Goal: Book appointment/travel/reservation

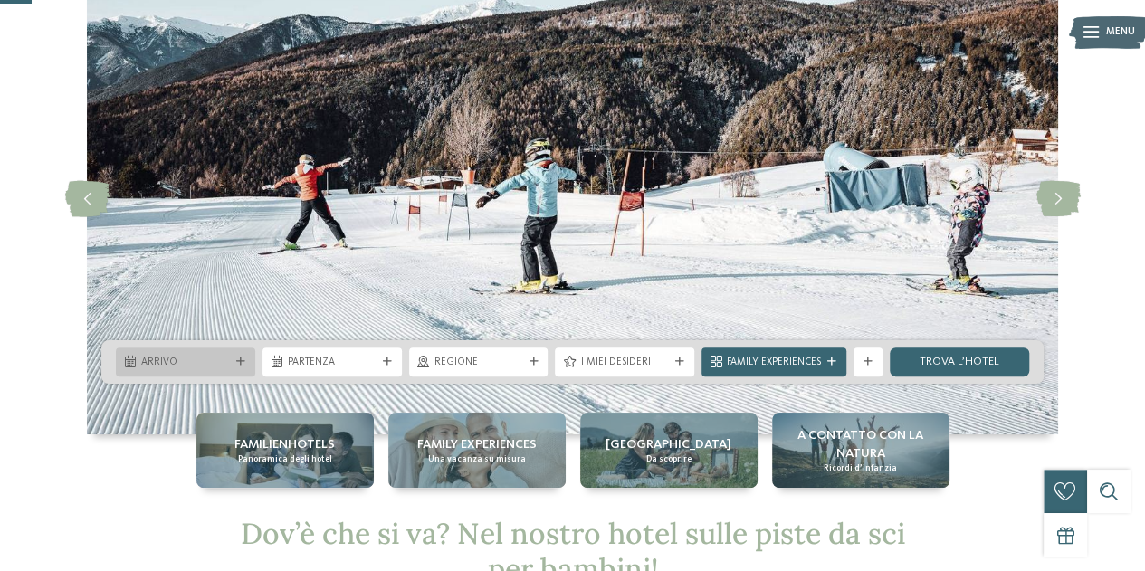
click at [235, 366] on div at bounding box center [241, 362] width 14 height 9
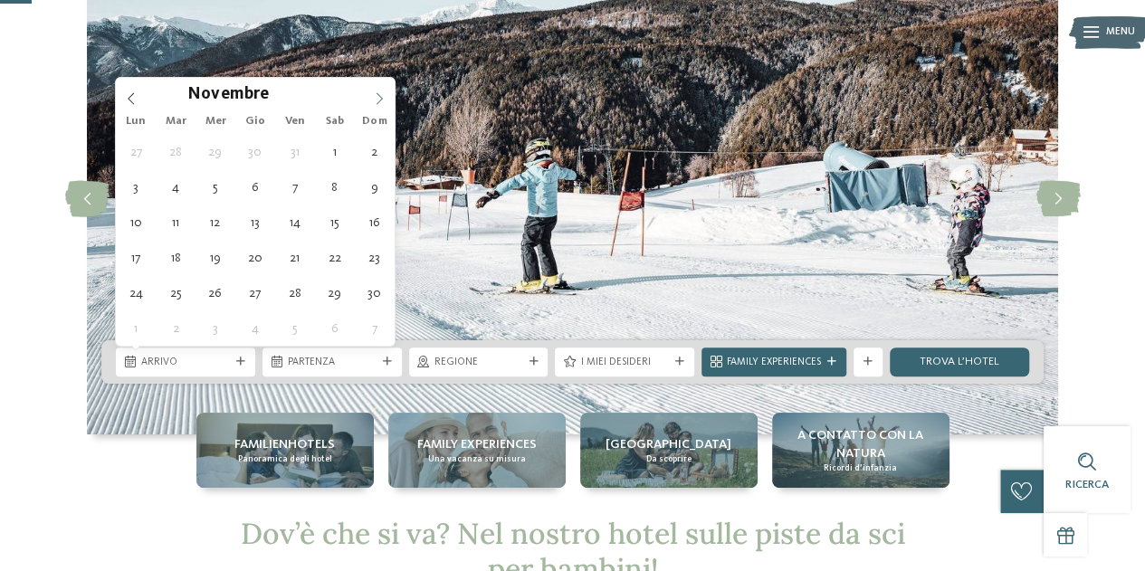
click at [388, 93] on span at bounding box center [379, 93] width 31 height 31
type input "****"
click at [388, 93] on span at bounding box center [379, 93] width 31 height 31
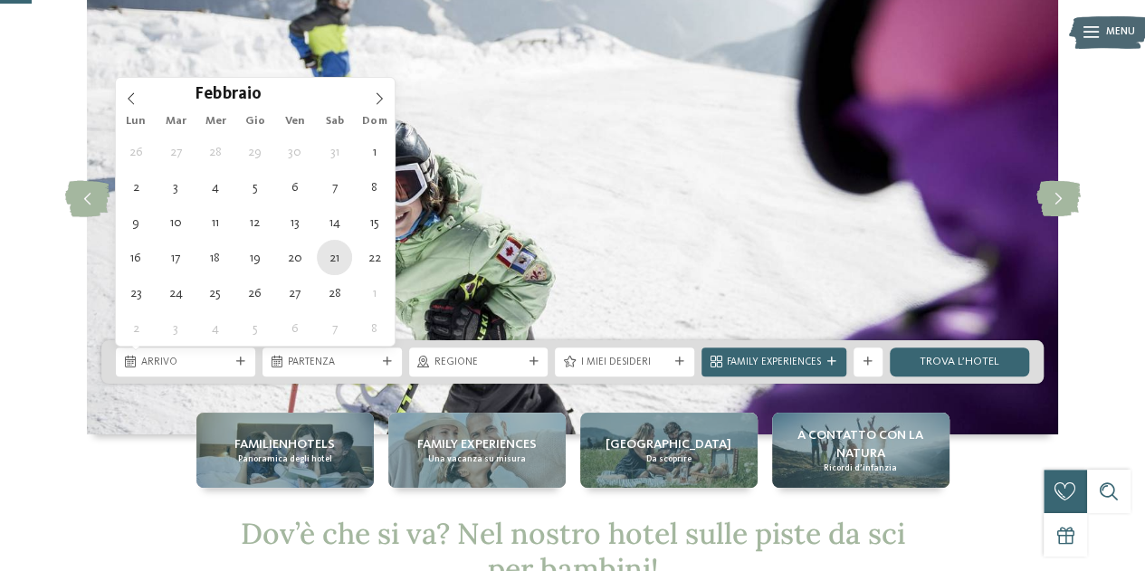
type div "21.02.2026"
type input "****"
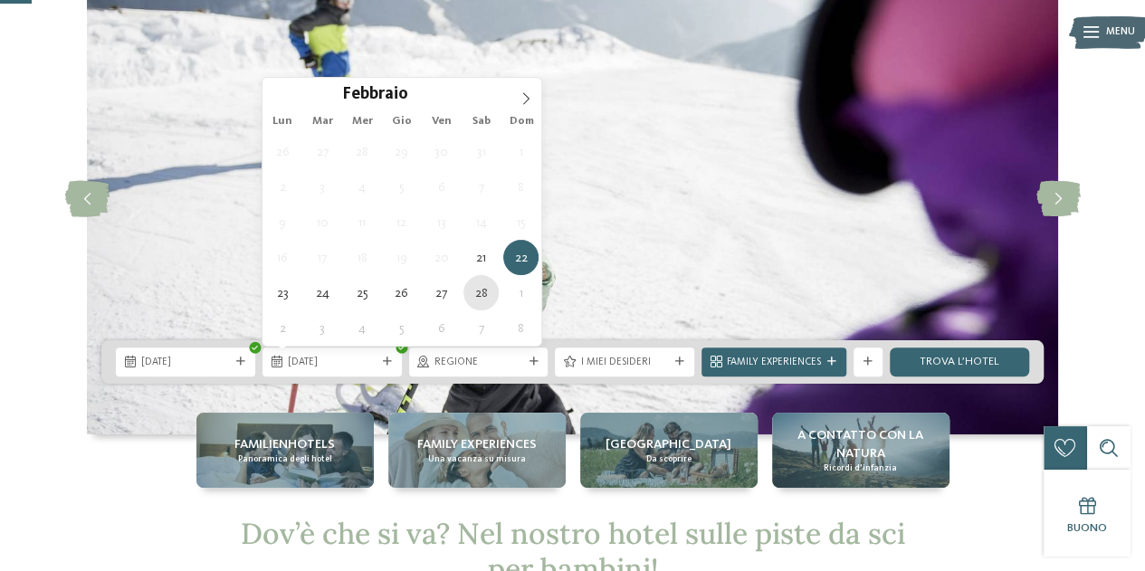
type div "28.02.2026"
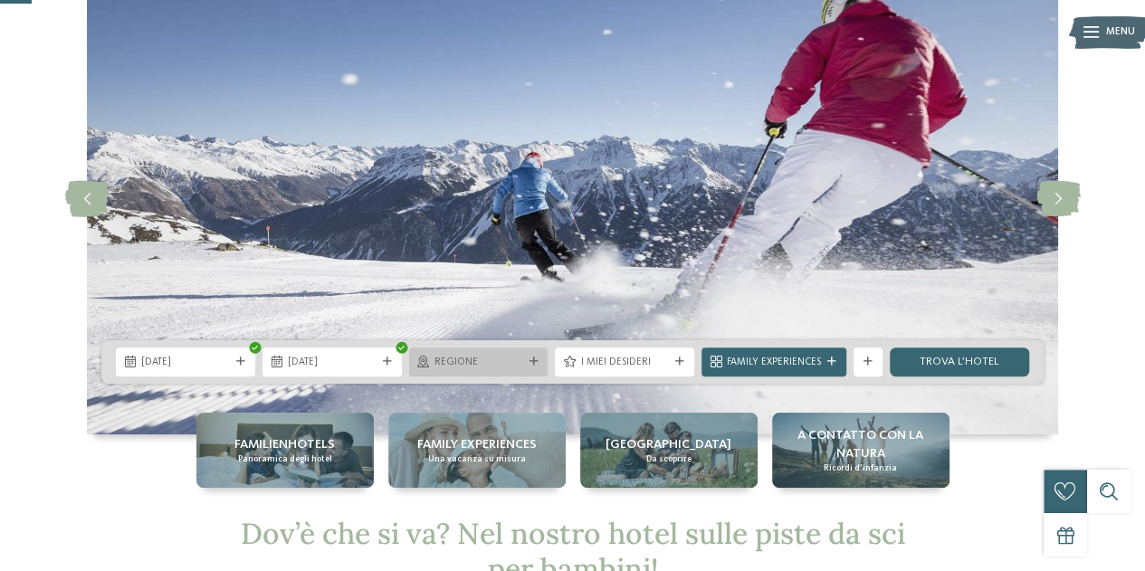
click at [527, 355] on div "Regione" at bounding box center [478, 362] width 139 height 29
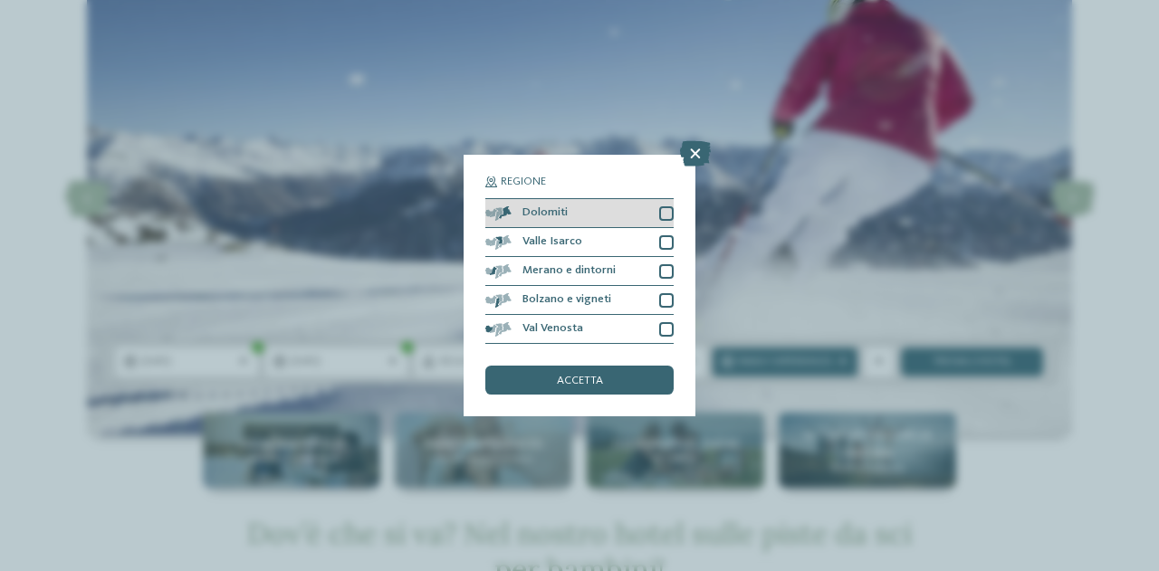
click at [665, 211] on div at bounding box center [666, 213] width 14 height 14
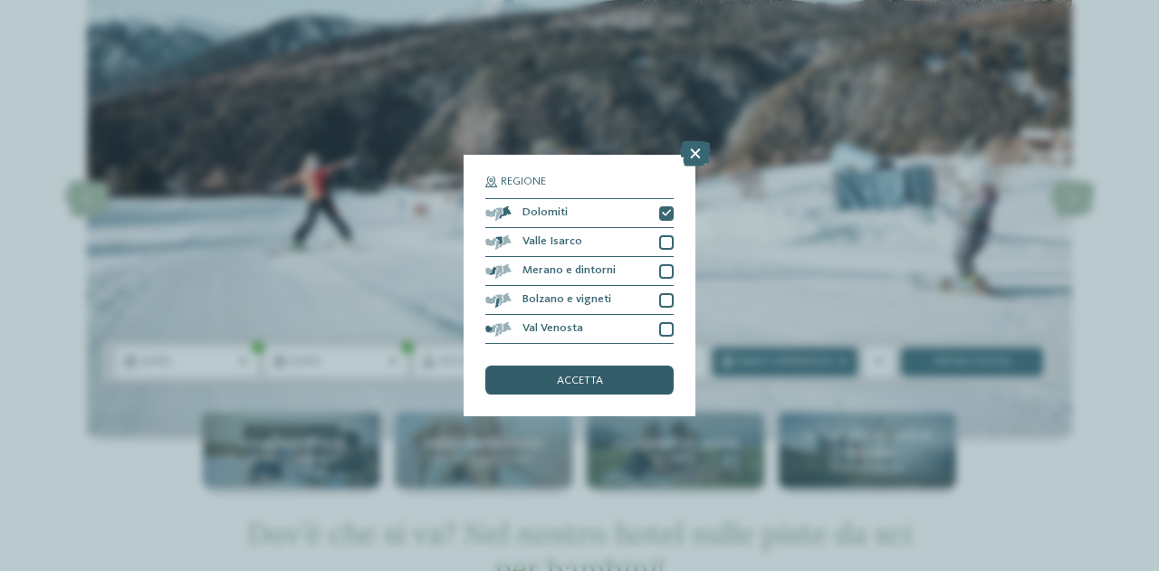
click at [563, 385] on span "accetta" at bounding box center [580, 382] width 46 height 12
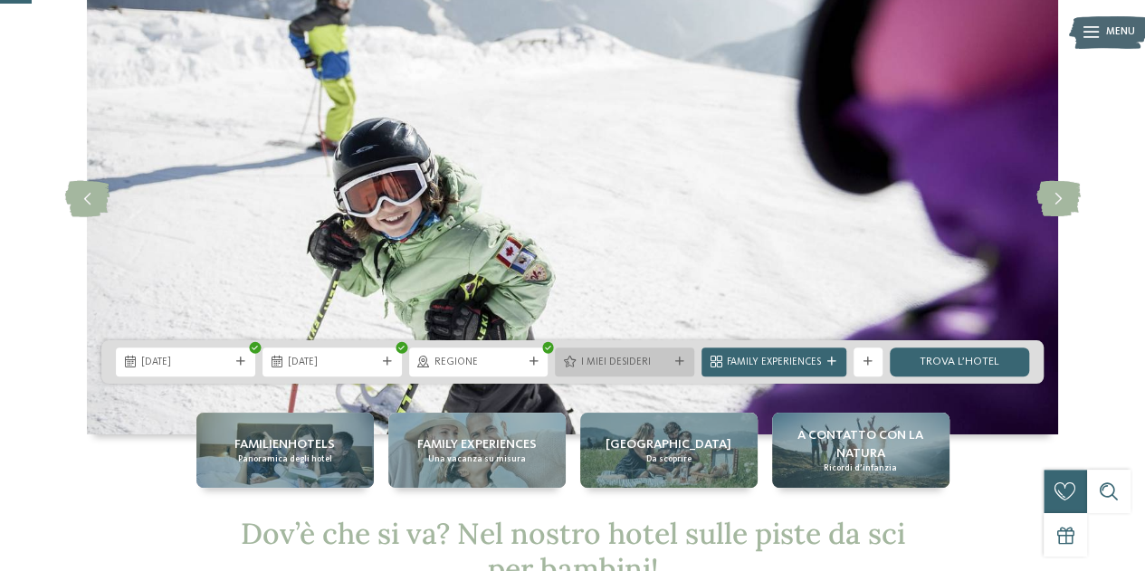
click at [676, 360] on div at bounding box center [680, 362] width 14 height 9
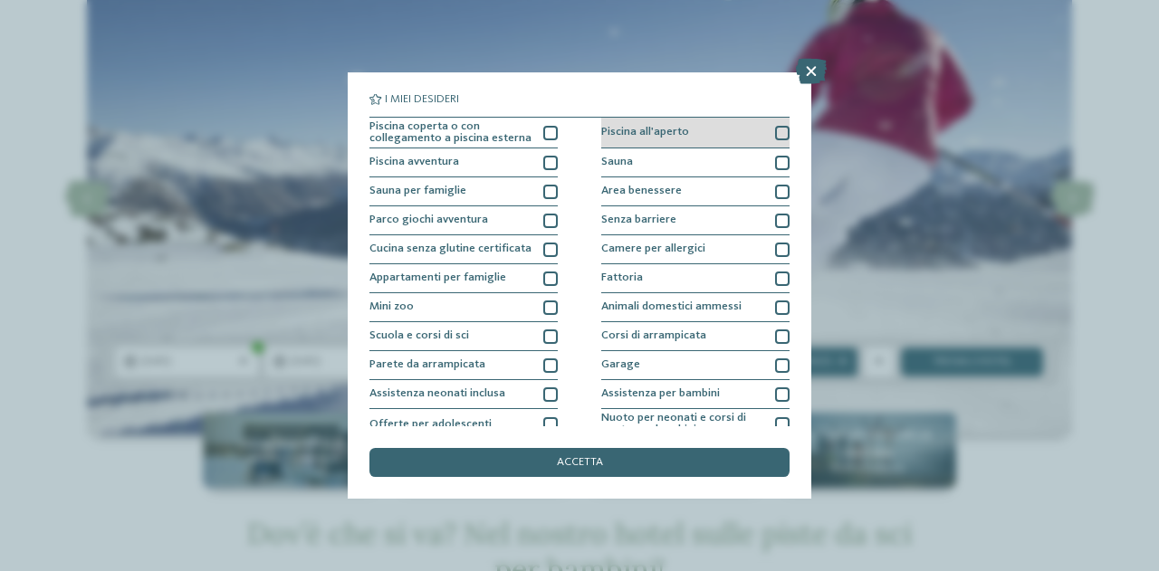
click at [694, 125] on div "Piscina all'aperto" at bounding box center [695, 134] width 188 height 32
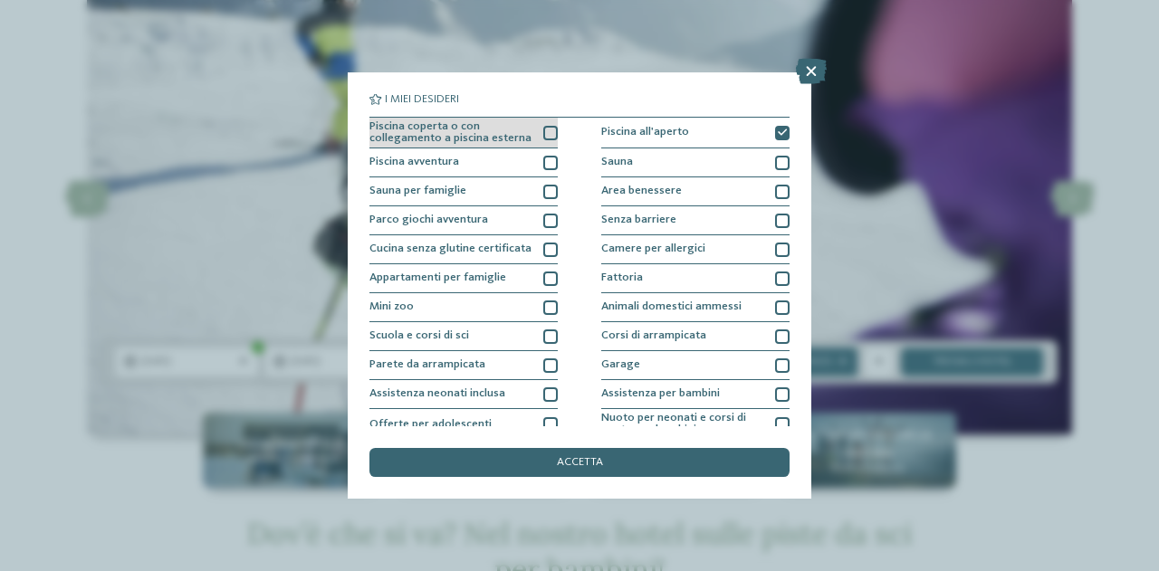
click at [533, 135] on div "Piscina coperta o con collegamento a piscina esterna" at bounding box center [463, 134] width 188 height 32
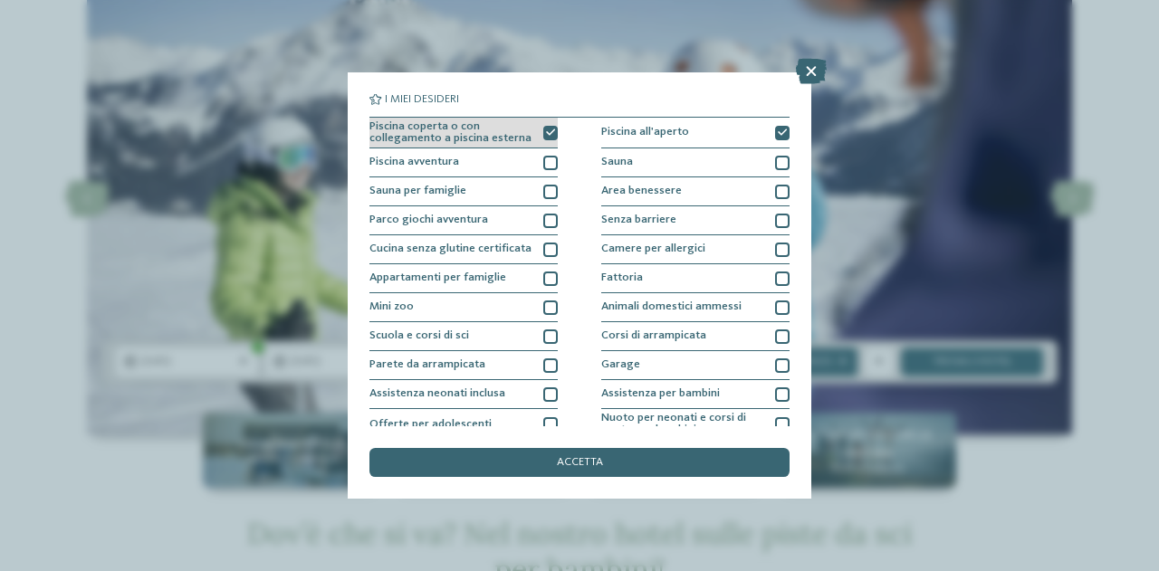
click at [533, 135] on div "Piscina coperta o con collegamento a piscina esterna" at bounding box center [463, 134] width 188 height 32
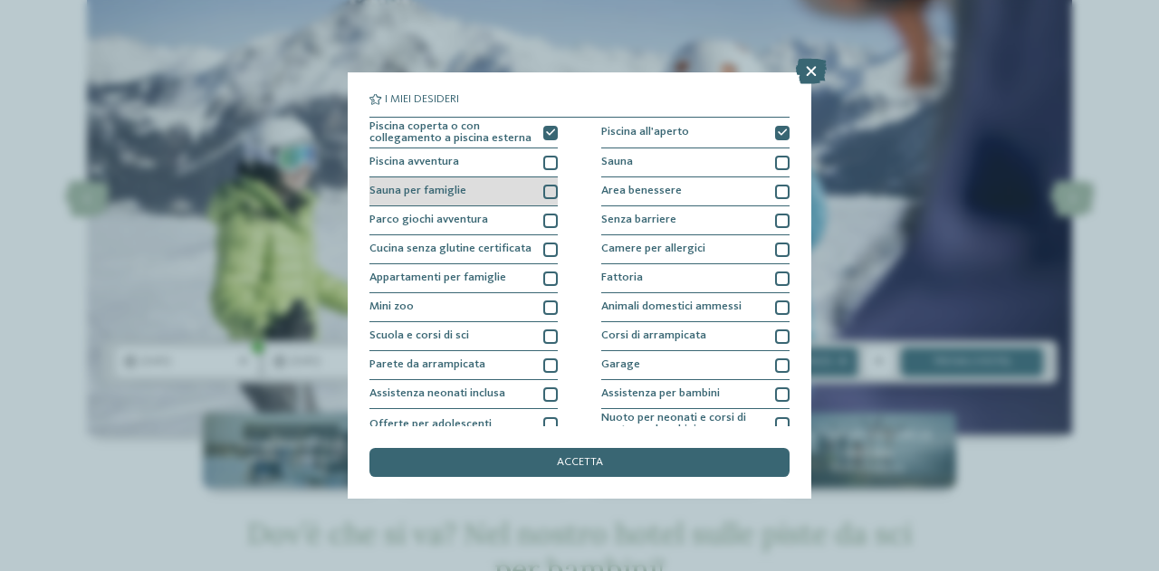
click at [550, 191] on div at bounding box center [550, 192] width 14 height 14
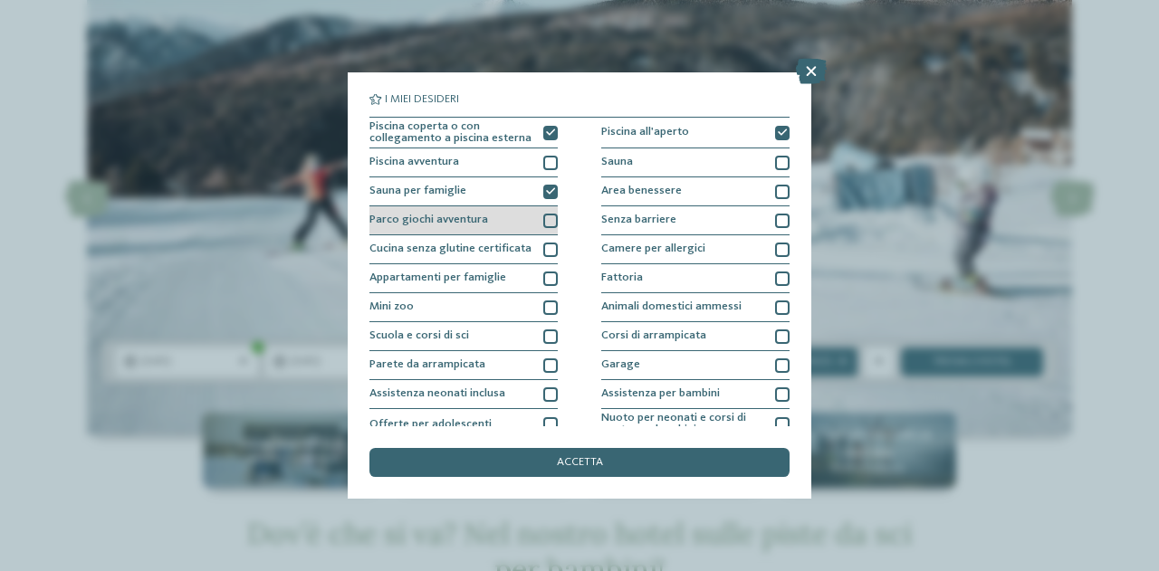
click at [539, 227] on div "Parco giochi avventura" at bounding box center [463, 220] width 188 height 29
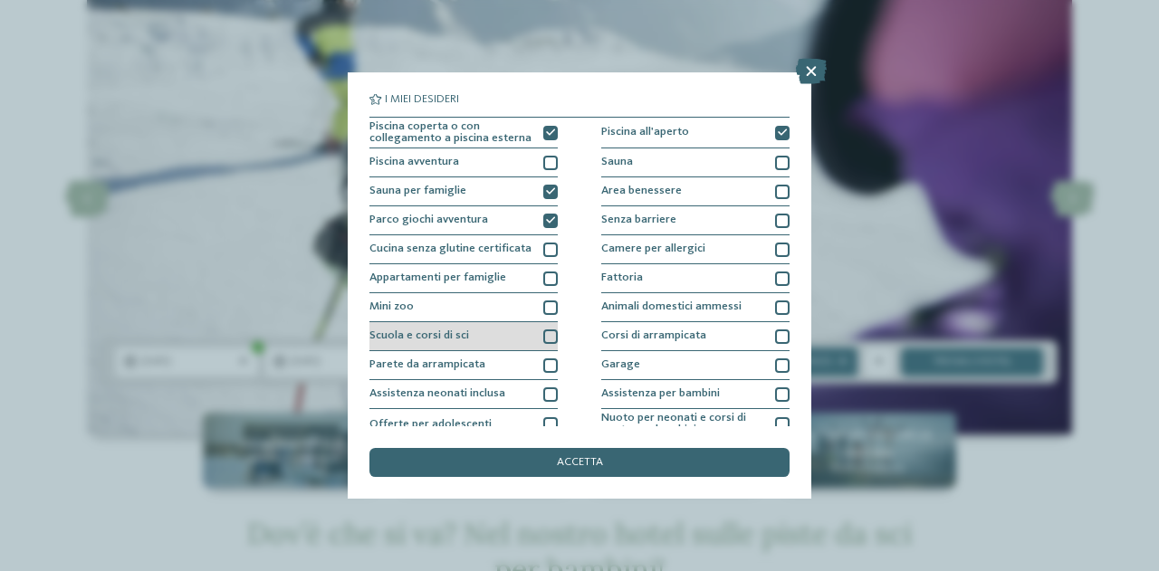
click at [551, 327] on div "Scuola e corsi di sci" at bounding box center [463, 336] width 188 height 29
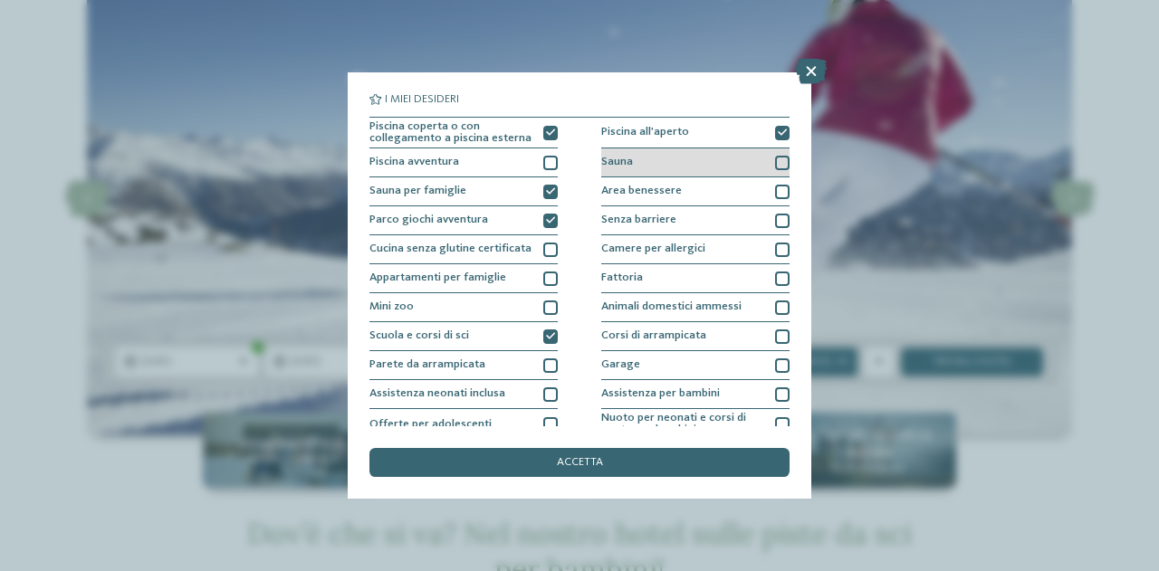
click at [762, 155] on div "Sauna" at bounding box center [695, 163] width 188 height 29
click at [775, 191] on div at bounding box center [782, 192] width 14 height 14
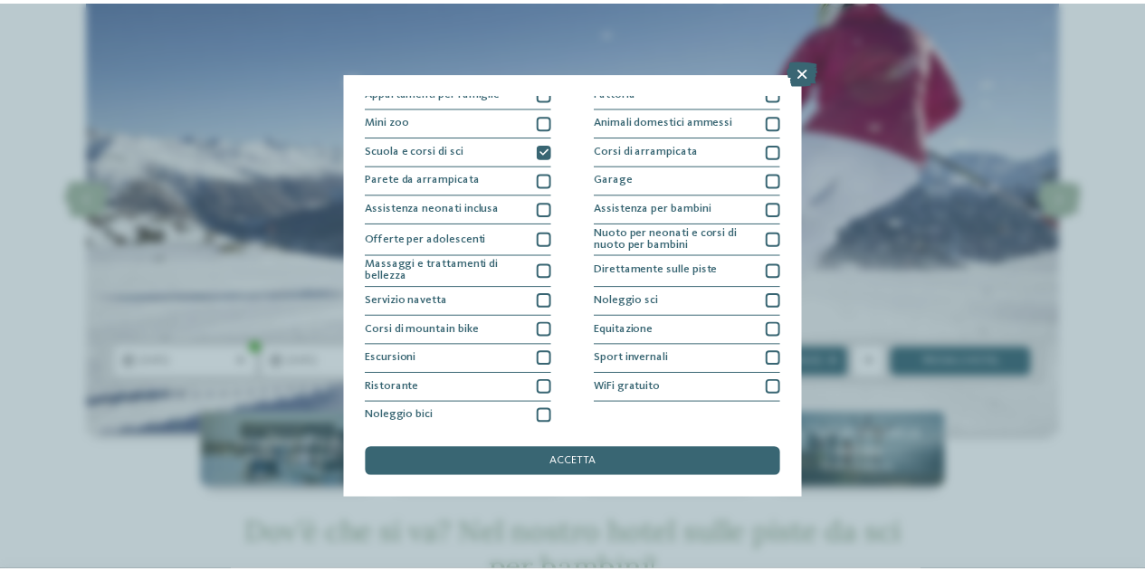
scroll to position [188, 0]
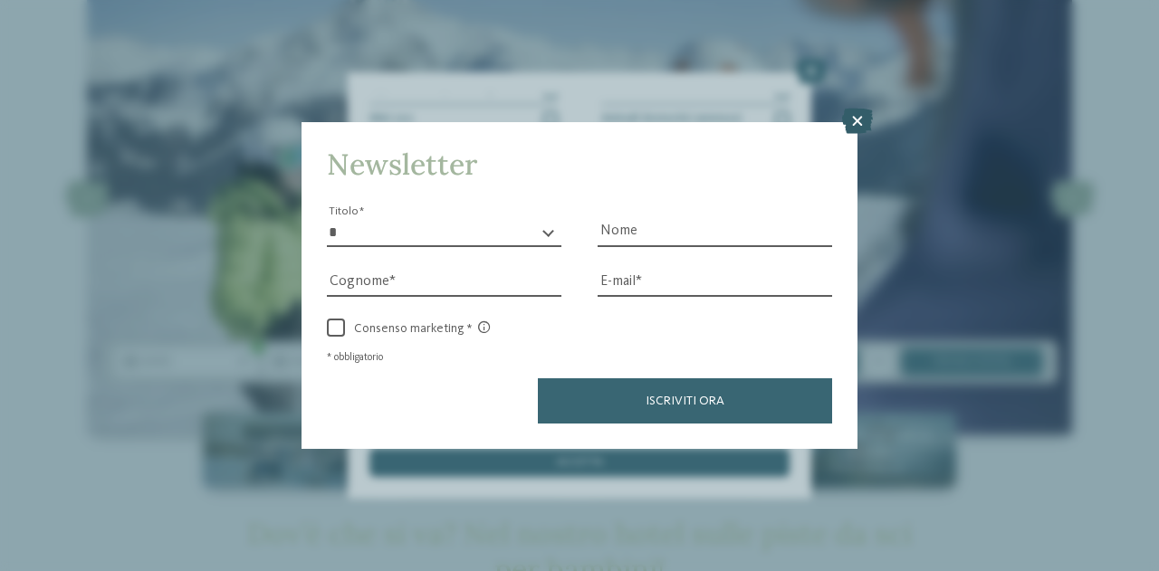
click at [858, 120] on icon at bounding box center [857, 121] width 31 height 25
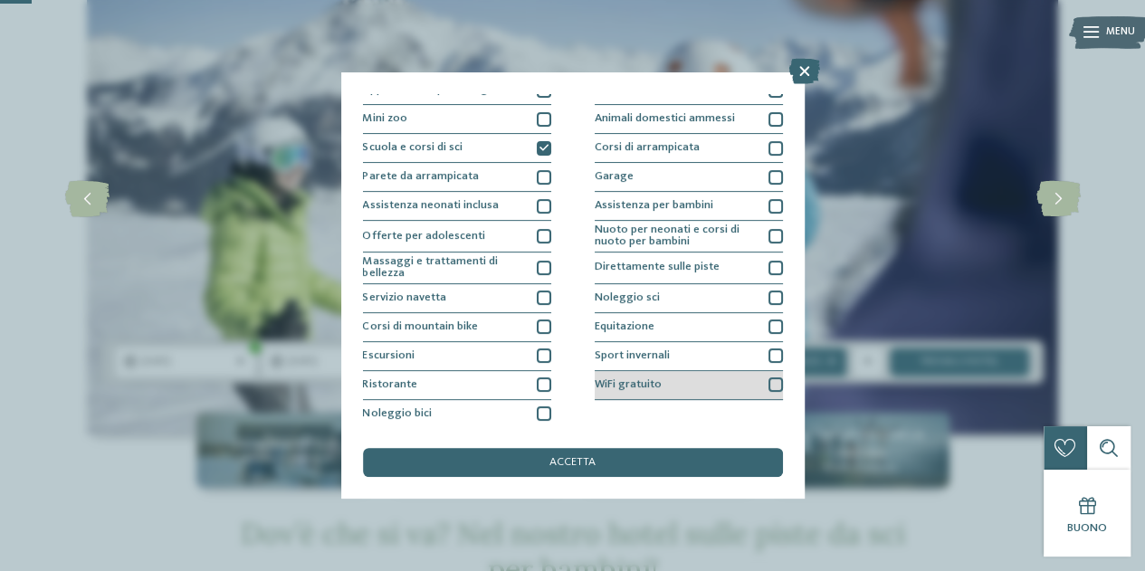
click at [769, 380] on div at bounding box center [776, 385] width 14 height 14
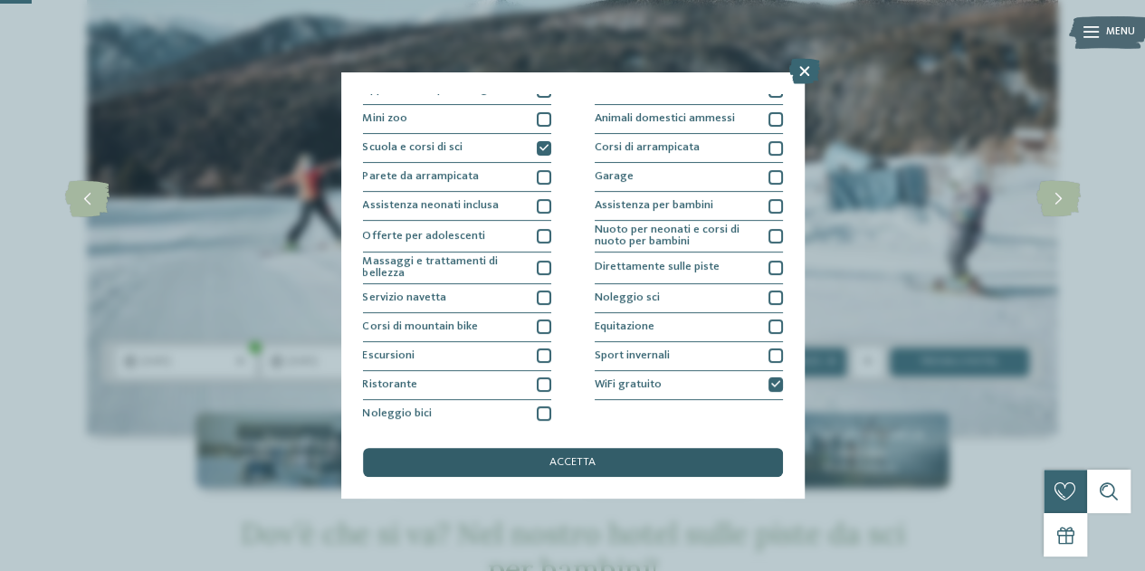
click at [610, 459] on div "accetta" at bounding box center [573, 462] width 420 height 29
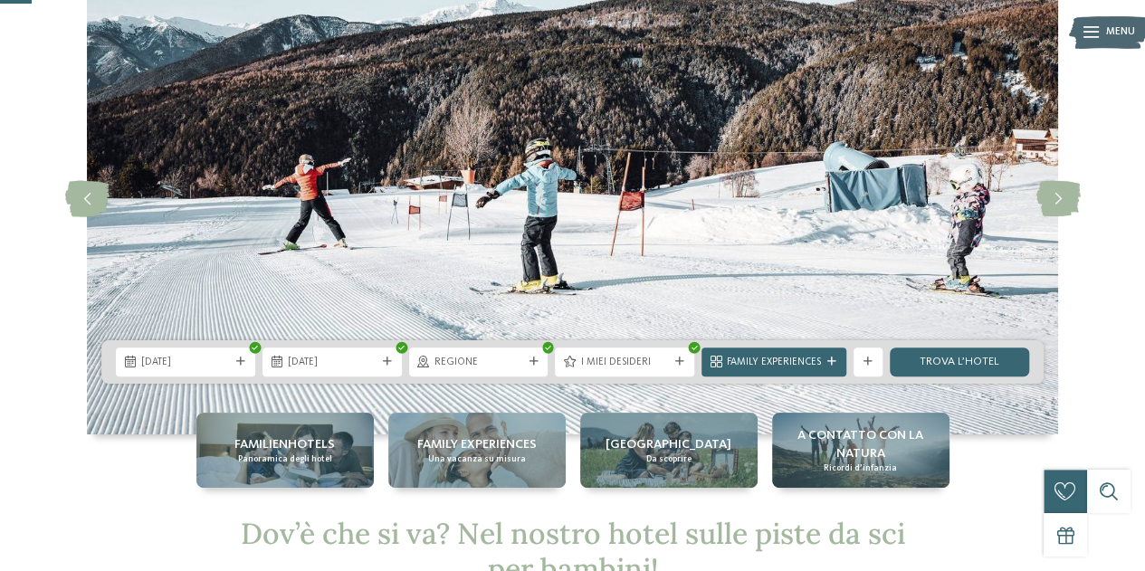
click at [610, 459] on div "Alto Adige Da scoprire" at bounding box center [668, 450] width 177 height 75
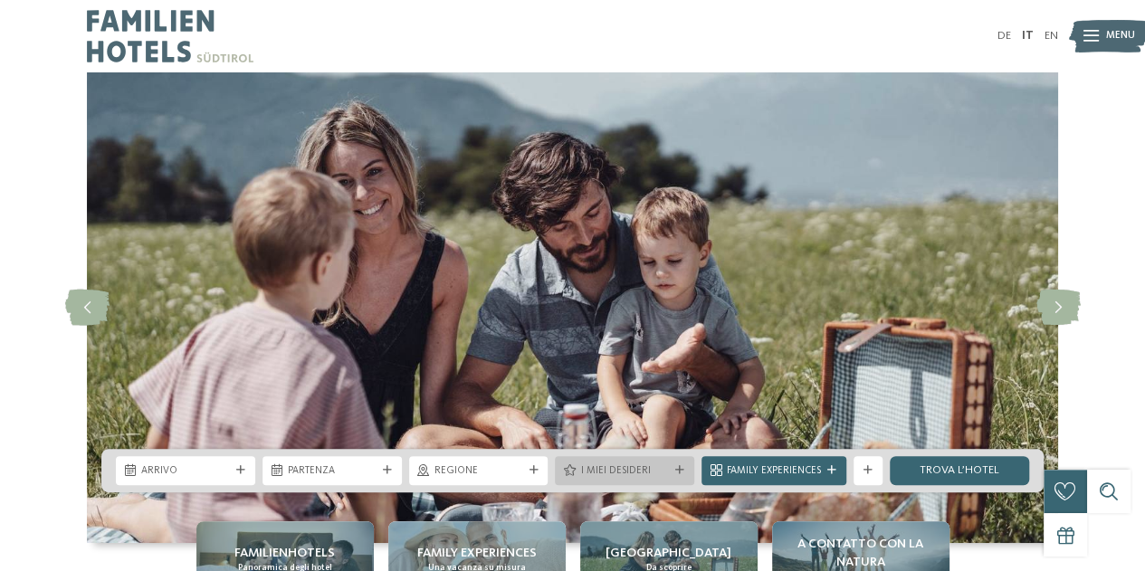
click at [674, 477] on div "I miei desideri" at bounding box center [624, 470] width 139 height 29
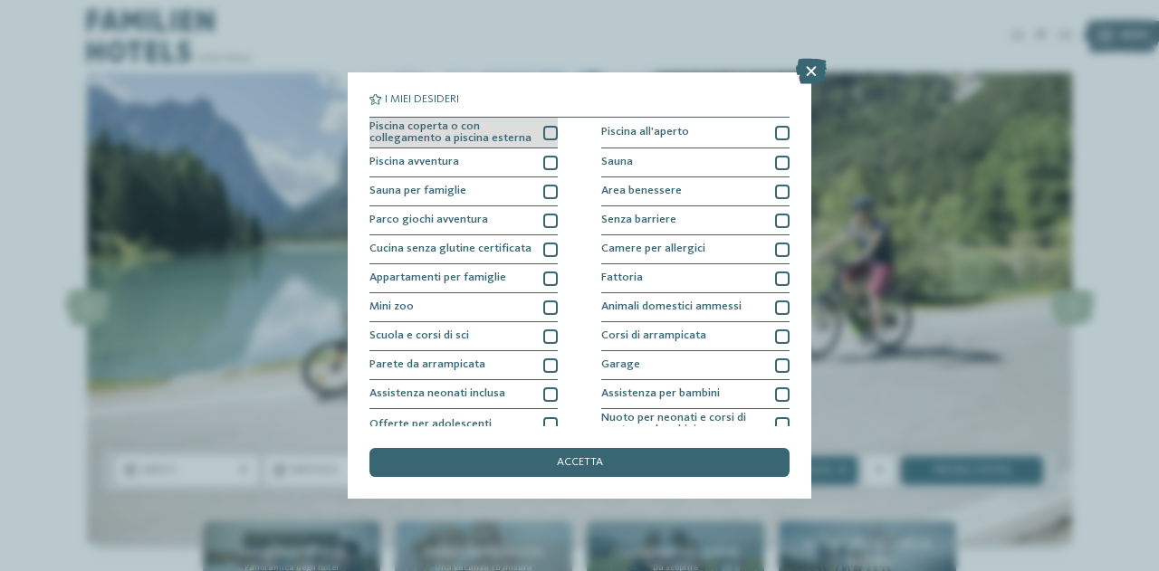
click at [533, 133] on div "Piscina coperta o con collegamento a piscina esterna" at bounding box center [463, 134] width 188 height 32
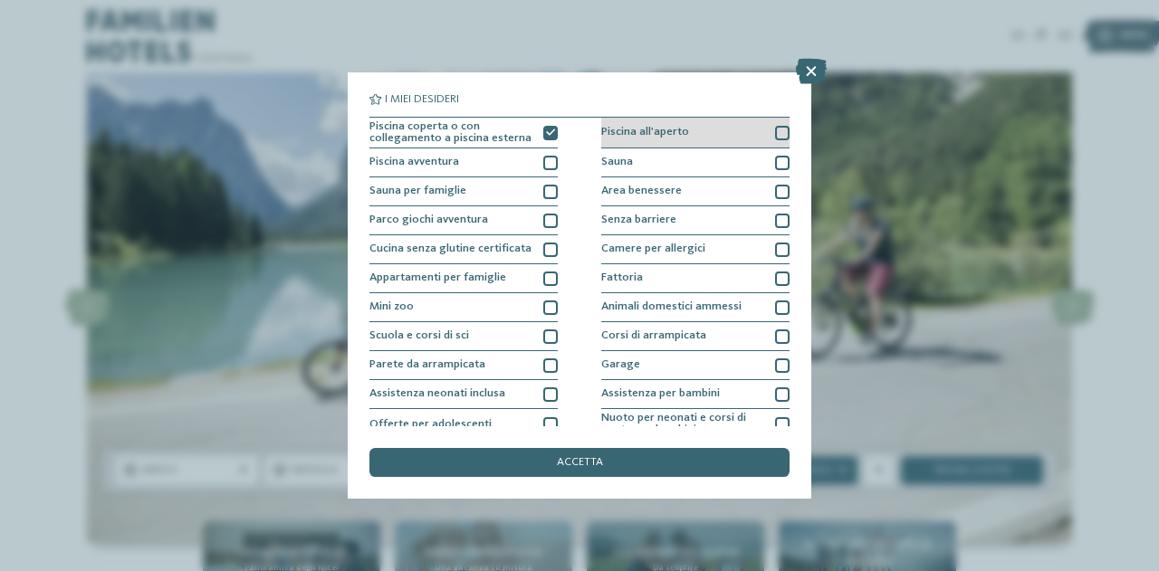
click at [724, 122] on div "Piscina all'aperto" at bounding box center [695, 134] width 188 height 32
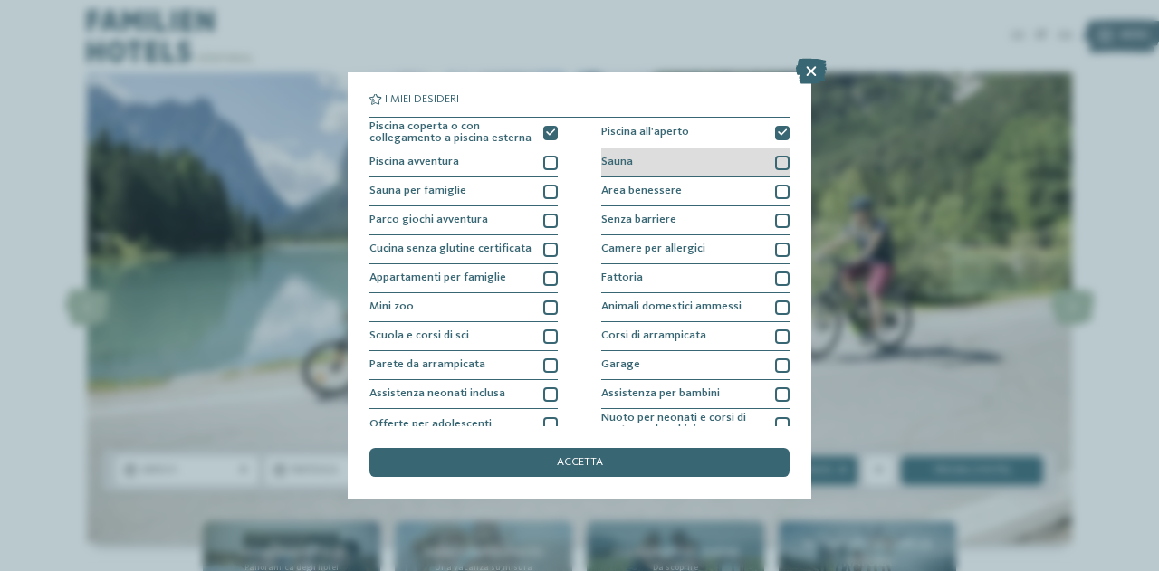
click at [740, 155] on div "Sauna" at bounding box center [695, 163] width 188 height 29
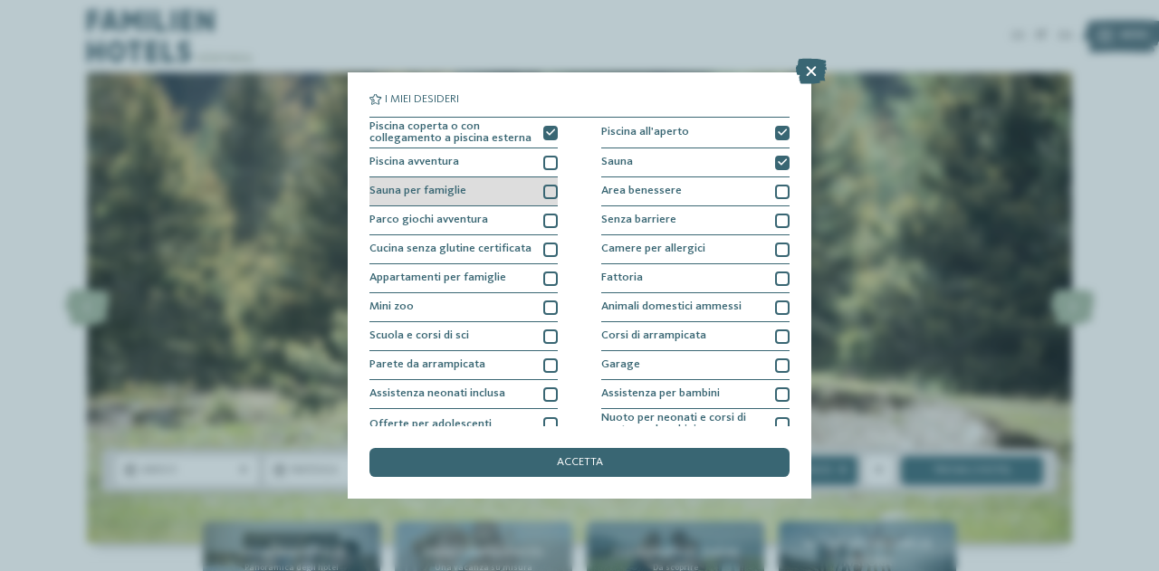
click at [528, 194] on div "Sauna per famiglie" at bounding box center [463, 191] width 188 height 29
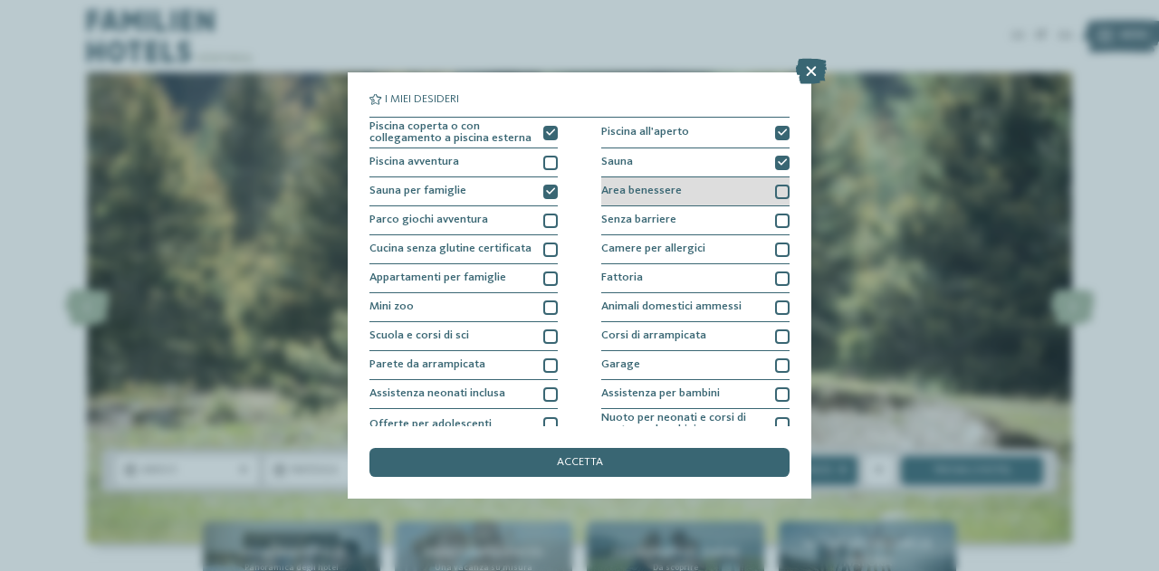
click at [659, 191] on span "Area benessere" at bounding box center [641, 192] width 81 height 12
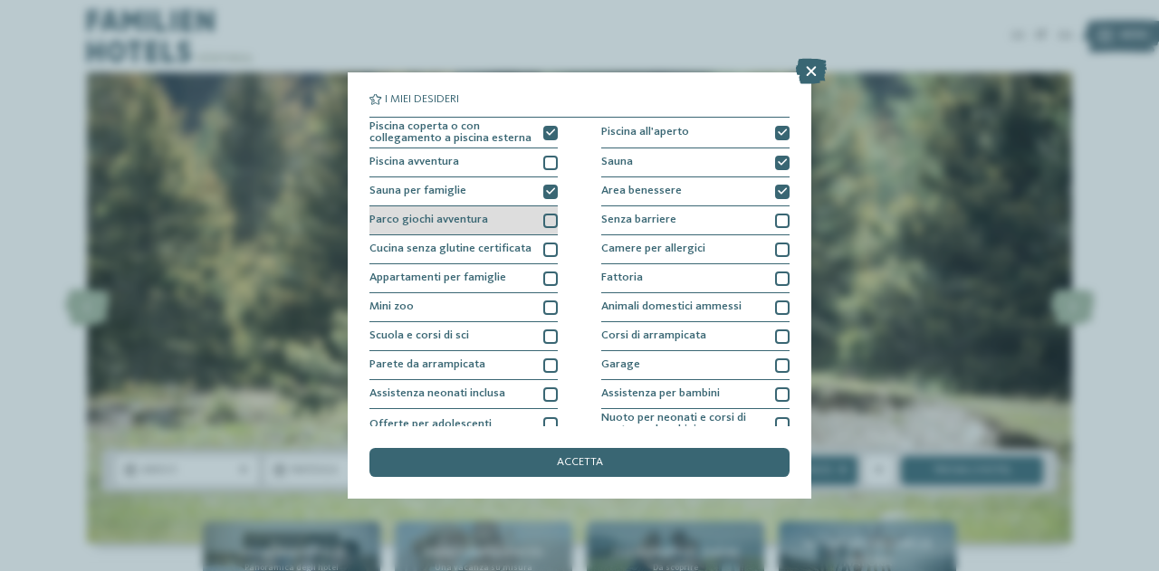
click at [472, 225] on span "Parco giochi avventura" at bounding box center [428, 221] width 119 height 12
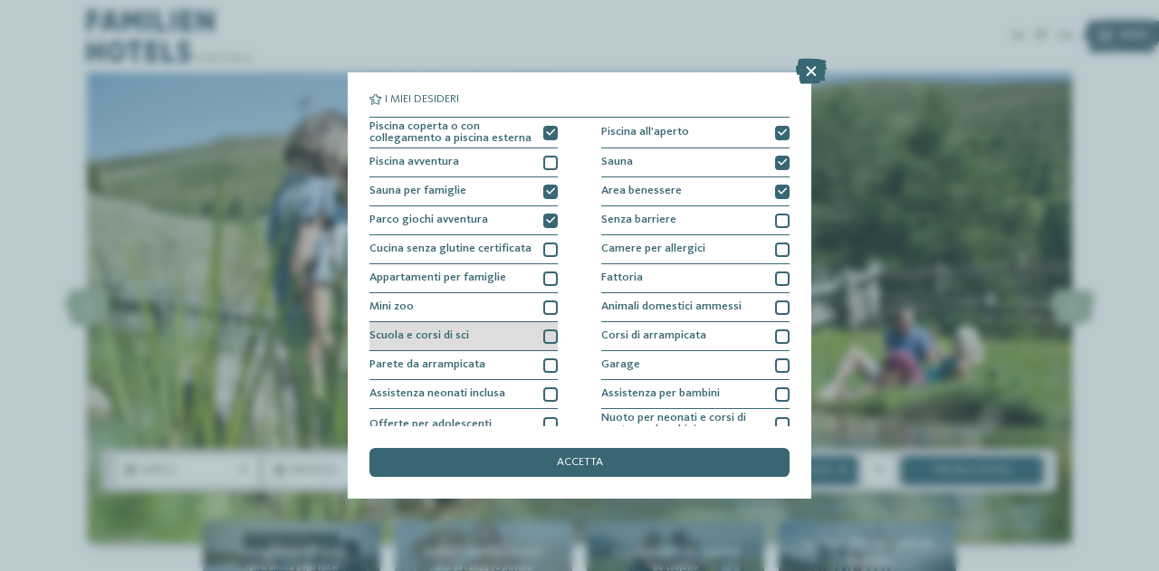
click at [547, 334] on div at bounding box center [550, 337] width 14 height 14
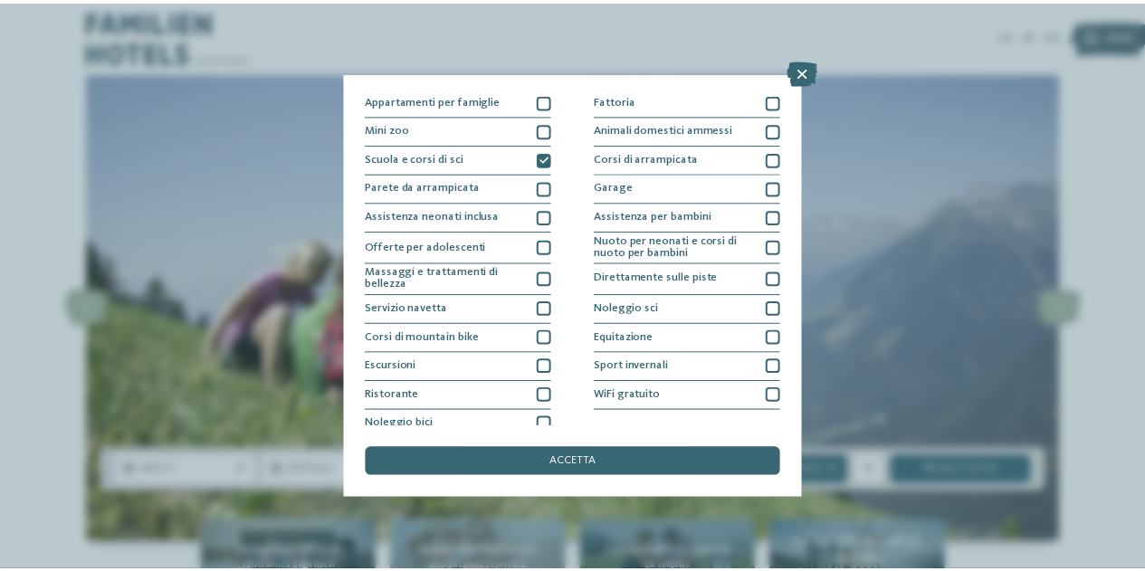
scroll to position [188, 0]
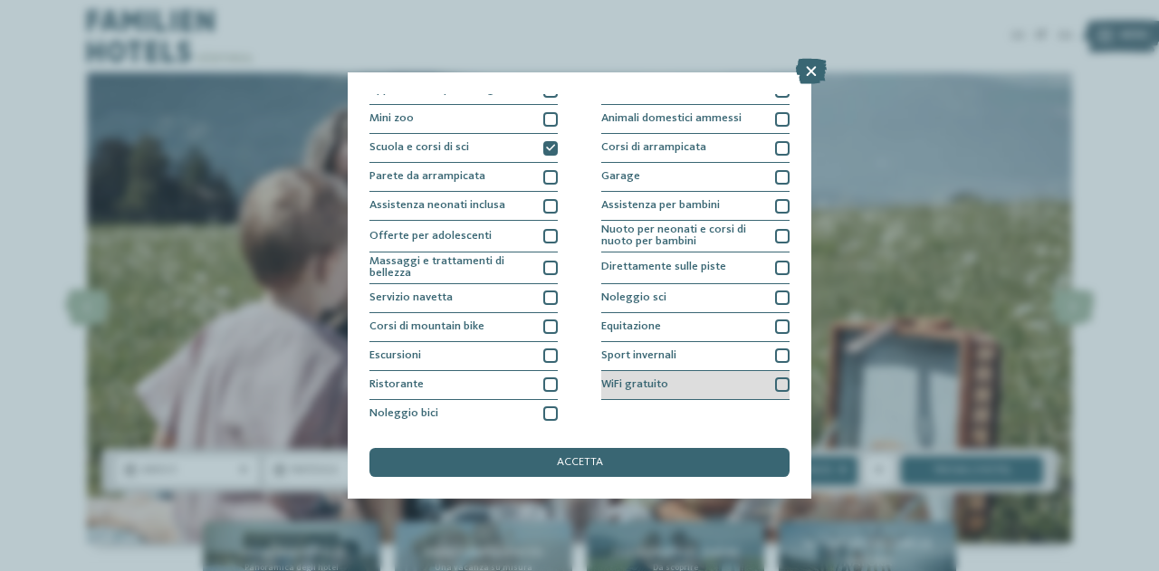
click at [775, 382] on div at bounding box center [782, 385] width 14 height 14
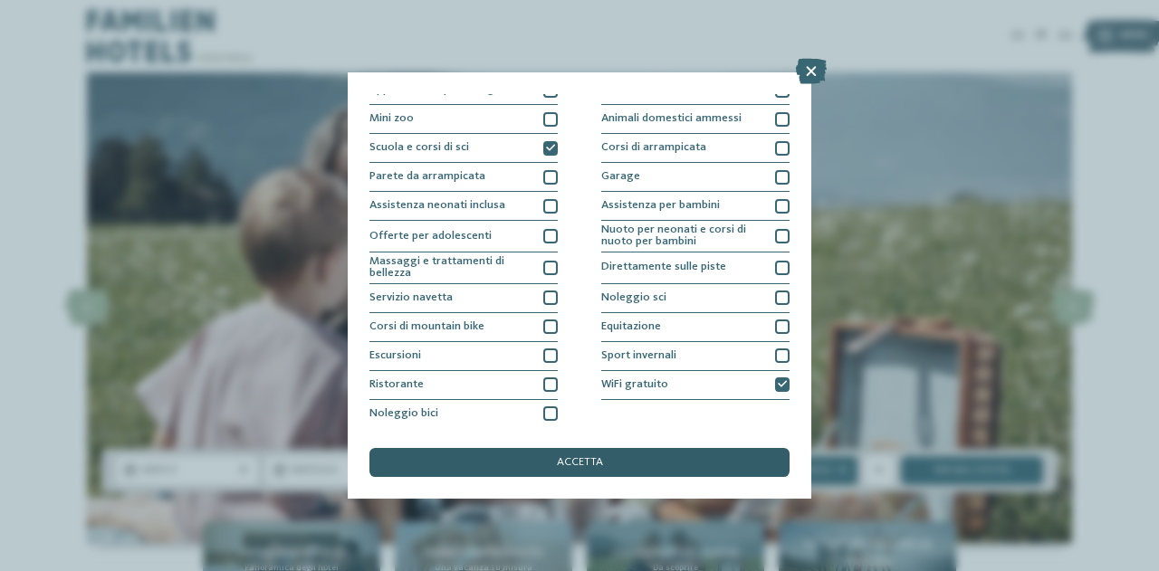
click at [688, 472] on div "accetta" at bounding box center [579, 462] width 420 height 29
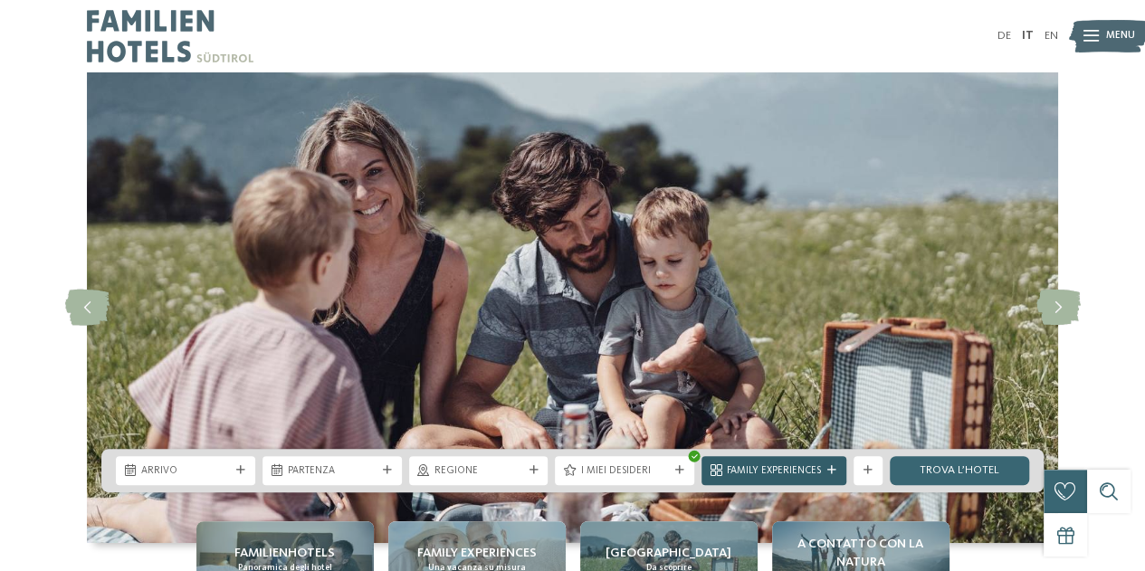
click at [816, 466] on span "Family Experiences" at bounding box center [774, 472] width 94 height 14
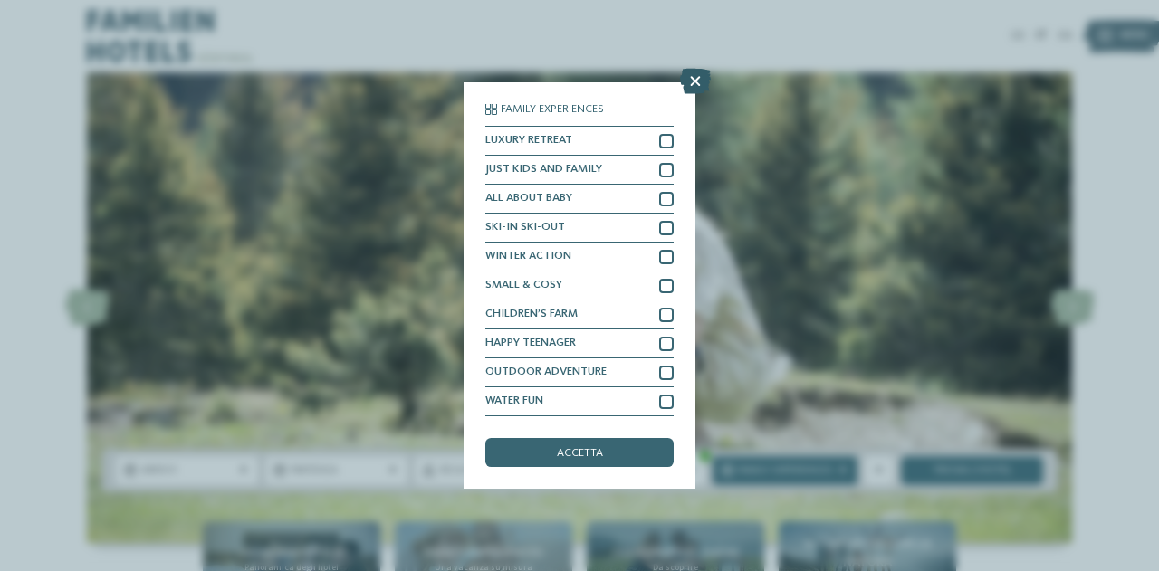
click at [693, 77] on icon at bounding box center [695, 81] width 31 height 25
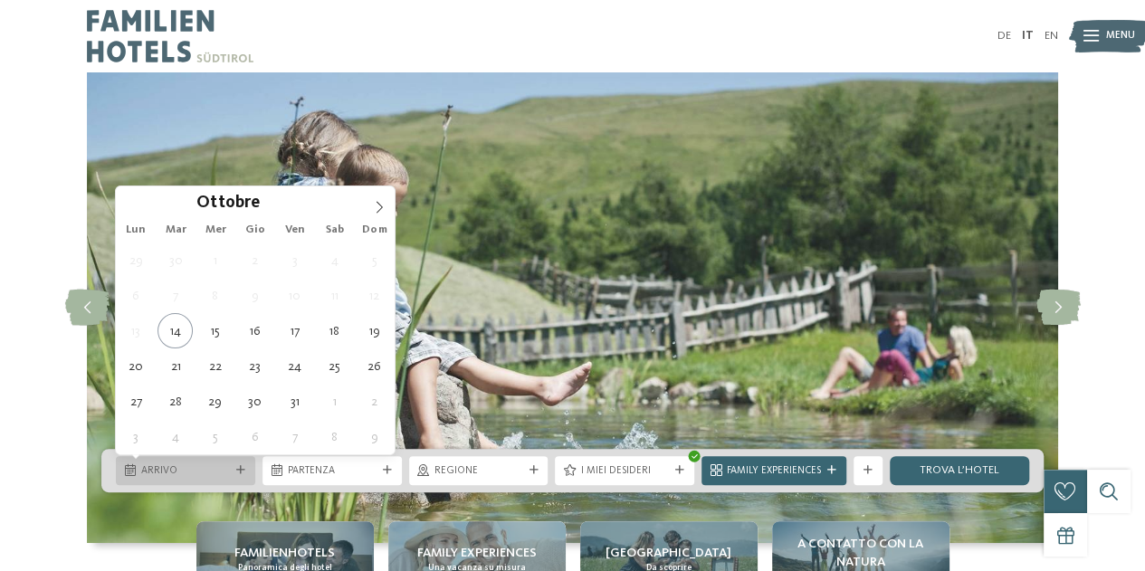
click at [226, 472] on span "Arrivo" at bounding box center [185, 472] width 89 height 14
click at [380, 204] on icon at bounding box center [379, 207] width 13 height 13
type input "****"
click at [380, 204] on icon at bounding box center [379, 207] width 13 height 13
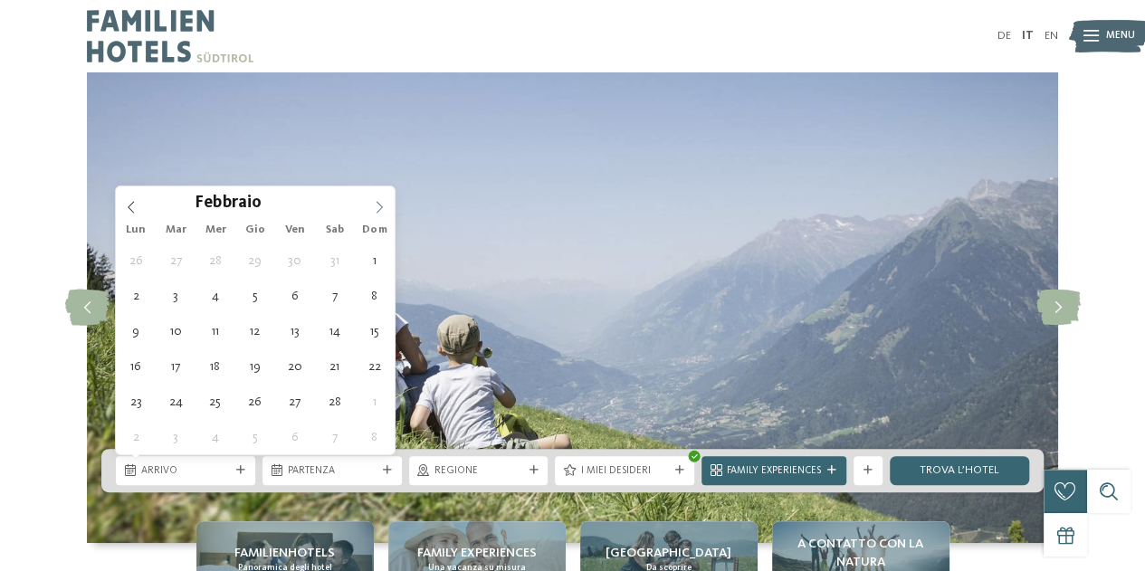
click at [380, 204] on icon at bounding box center [379, 207] width 13 height 13
type div "21.02.2026"
type input "****"
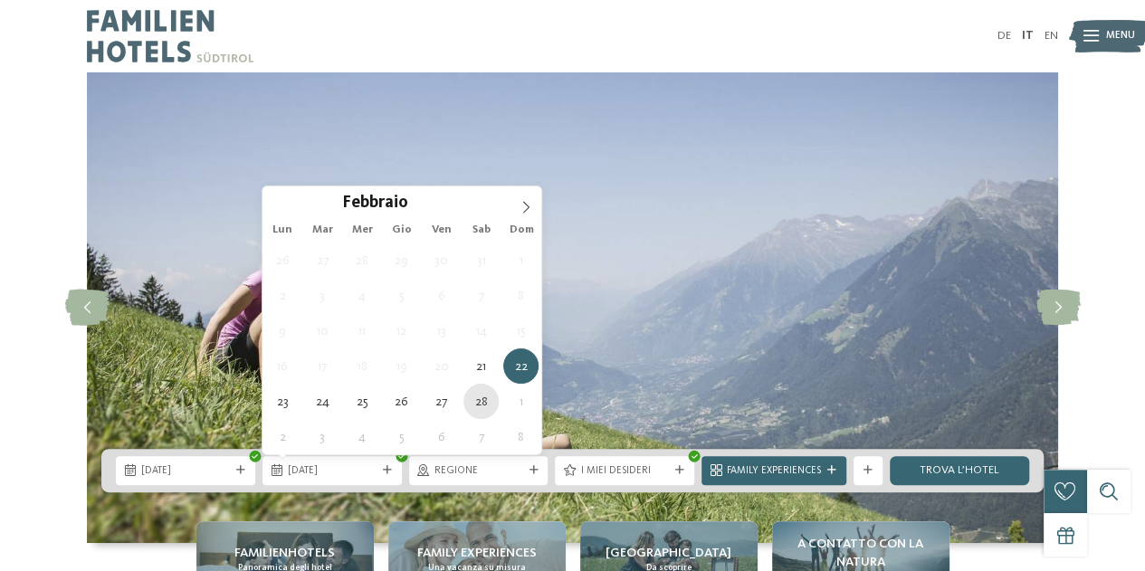
type div "28.02.2026"
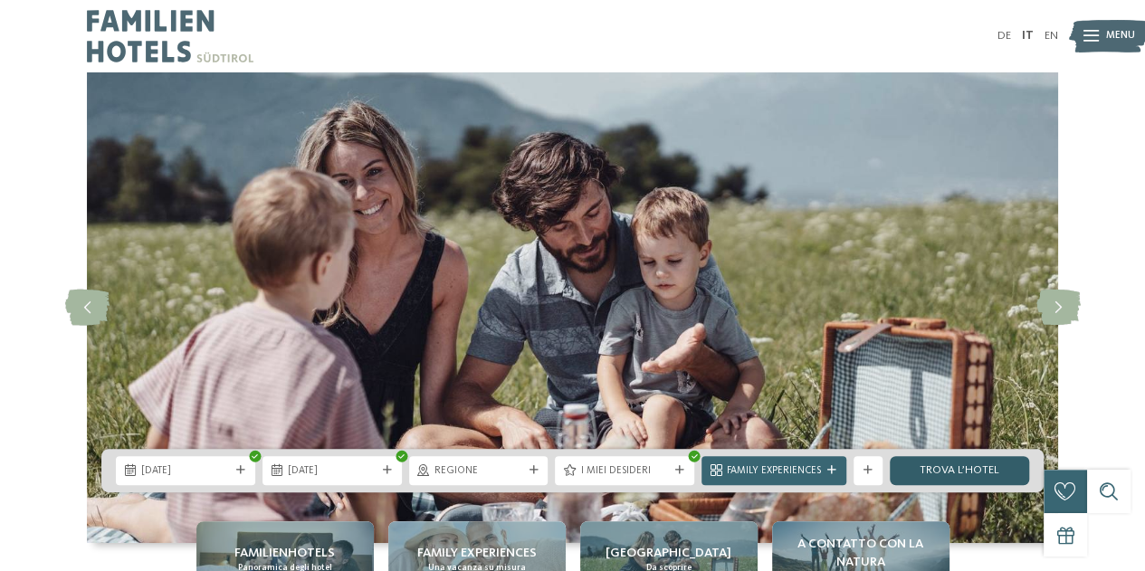
click at [981, 461] on link "trova l’hotel" at bounding box center [959, 470] width 139 height 29
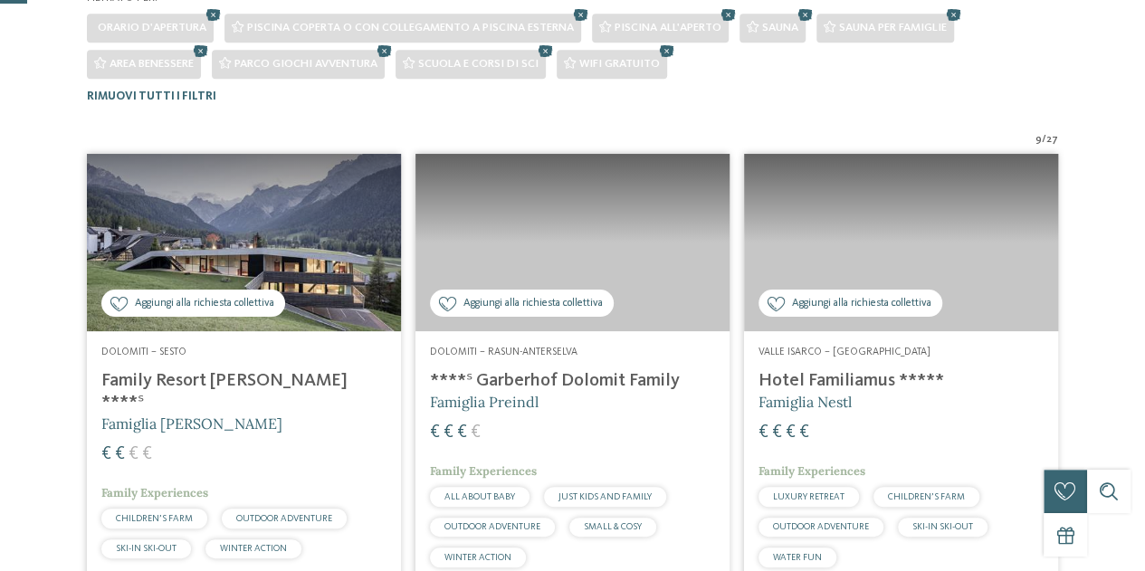
scroll to position [484, 0]
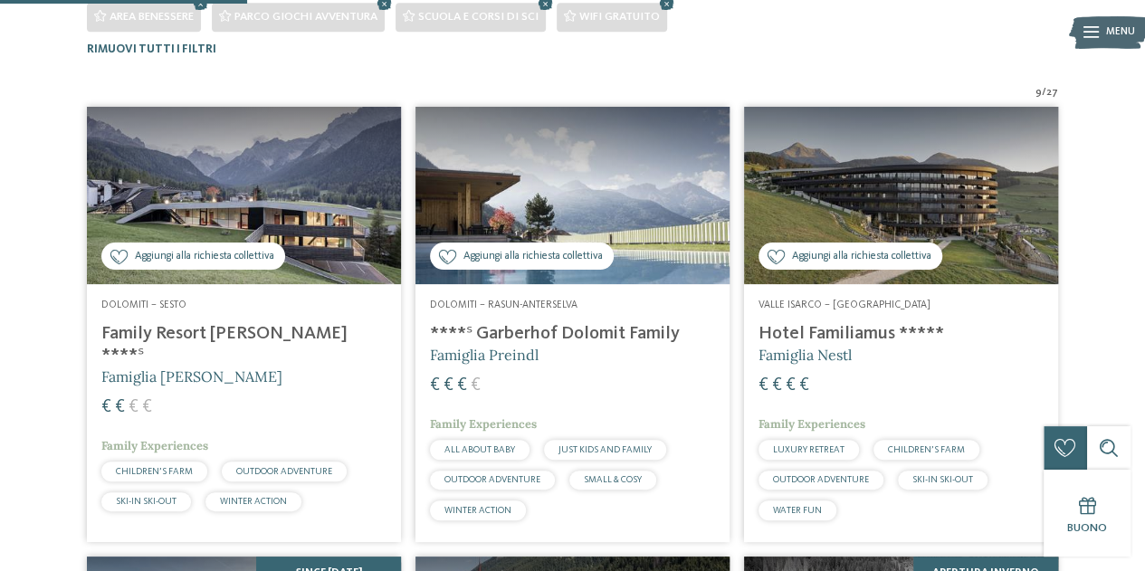
click at [228, 314] on div "Dolomiti – Sesto Family Resort Rainer ****ˢ Famiglia Rainer € € € € Family Expe…" at bounding box center [244, 409] width 314 height 250
